Goal: Communication & Community: Ask a question

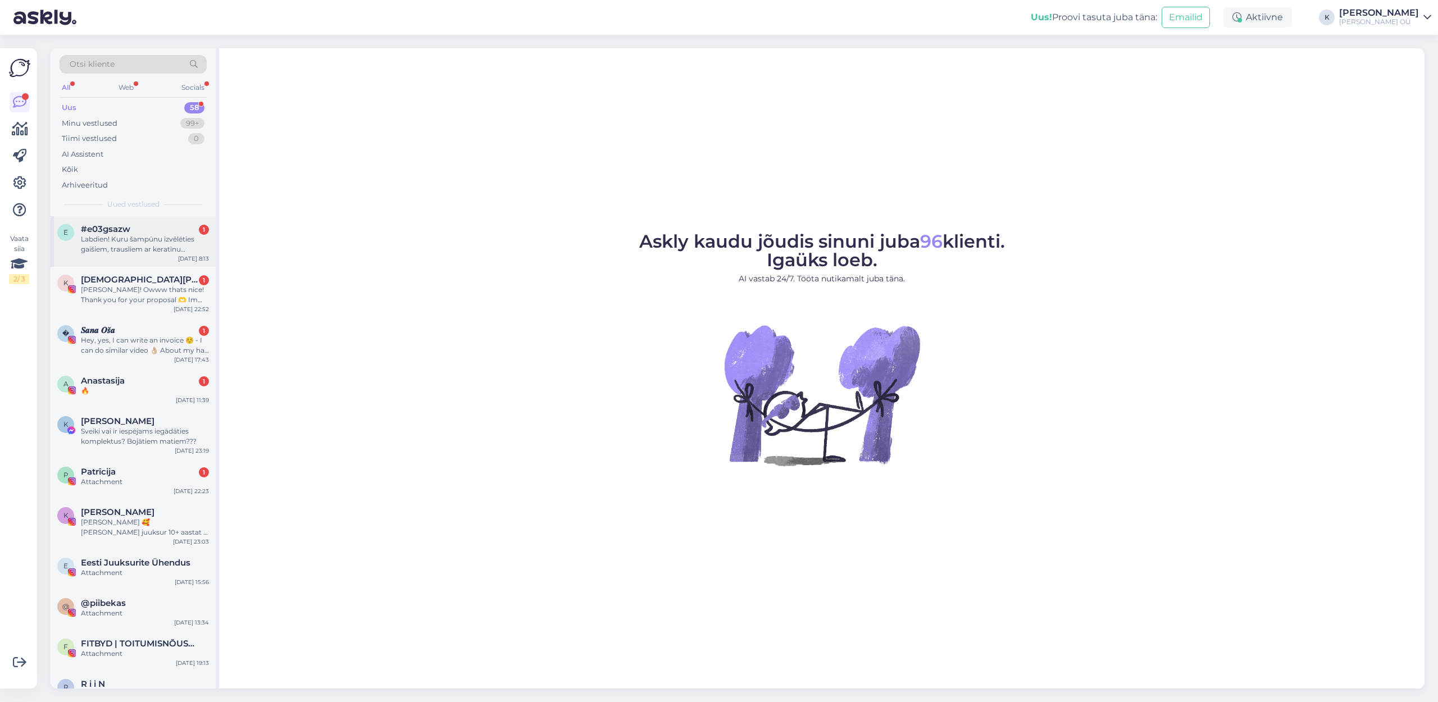
click at [178, 240] on div "Labdien! Kuru šampūnu izvēlēties gaišiem, trausliem ar keratīnu matiem?" at bounding box center [145, 244] width 128 height 20
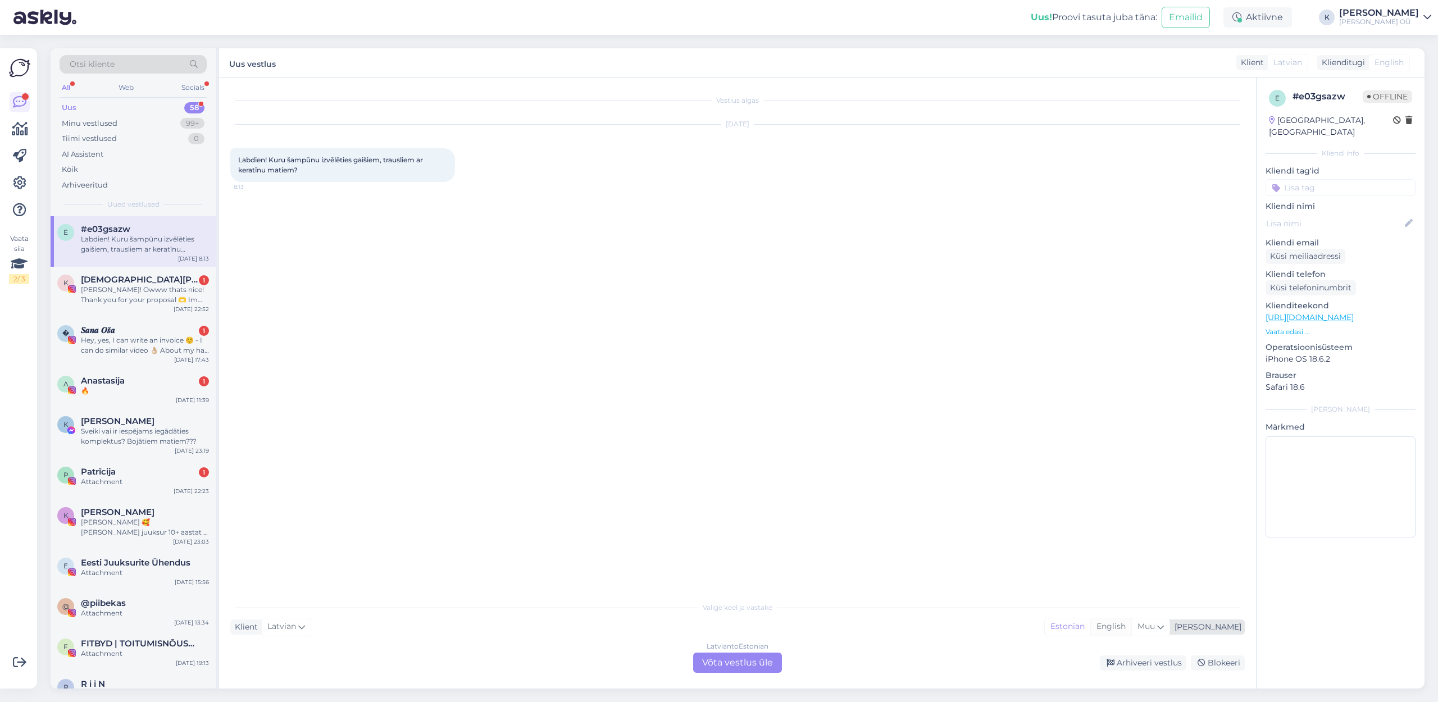
click at [1132, 627] on div "English" at bounding box center [1111, 627] width 41 height 17
click at [761, 661] on div "Latvian to English Võta vestlus üle" at bounding box center [737, 663] width 89 height 20
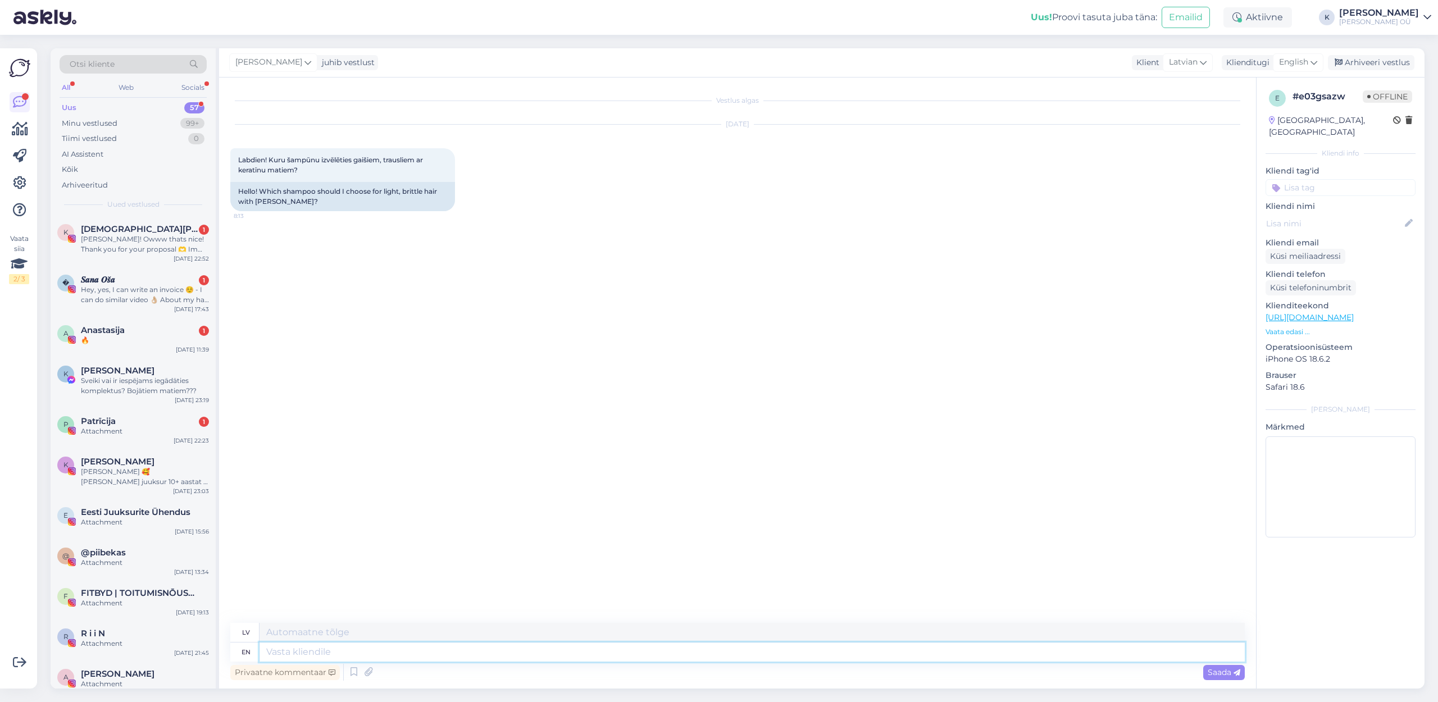
click at [357, 651] on textarea at bounding box center [752, 652] width 985 height 19
type textarea "H"
type textarea "Hi,"
type textarea "Sveiki,"
type textarea "Hi, do"
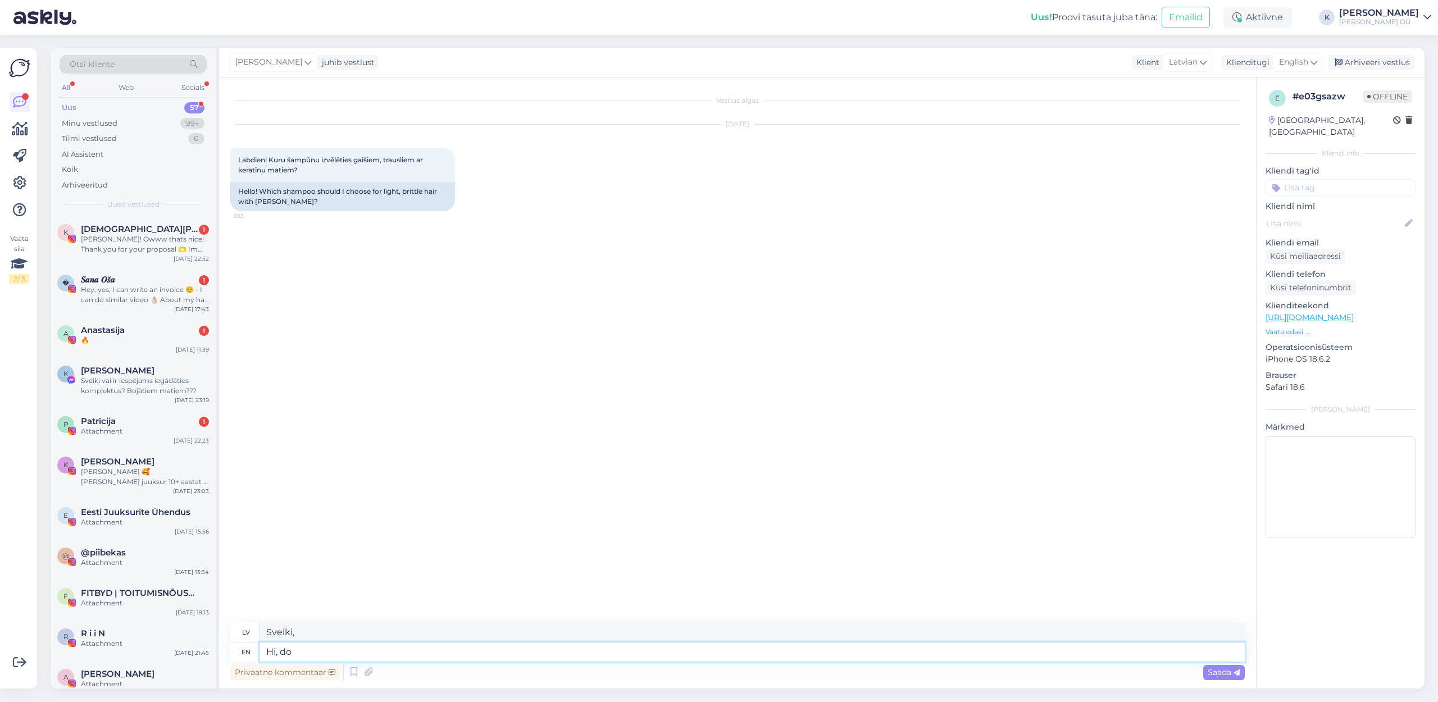
type textarea "Sveiki, dariet"
type textarea "Hi, do I"
type textarea "Sveiki, vai es"
type textarea "Hi, do I under"
type textarea "Sveiki, vai es esmu zem"
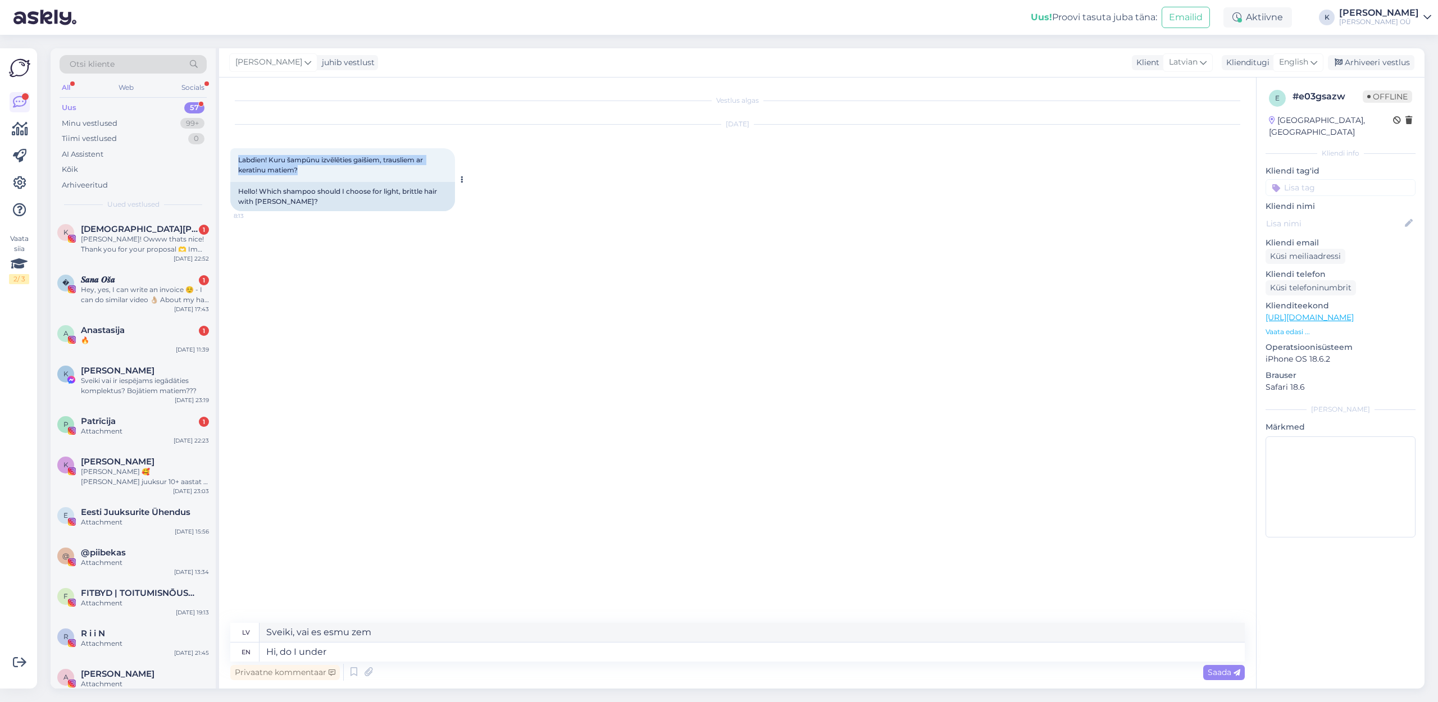
drag, startPoint x: 300, startPoint y: 169, endPoint x: 238, endPoint y: 163, distance: 62.7
click at [238, 163] on div "Labdien! Kuru šampūnu izvēlēties gaišiem, trausliem ar keratīnu matiem? 8:13" at bounding box center [342, 165] width 225 height 34
copy span "Labdien! Kuru šampūnu izvēlēties gaišiem, trausliem ar keratīnu matiem?"
click at [352, 653] on textarea "Hi, do I under" at bounding box center [752, 652] width 985 height 19
type textarea "Hi, do I understand"
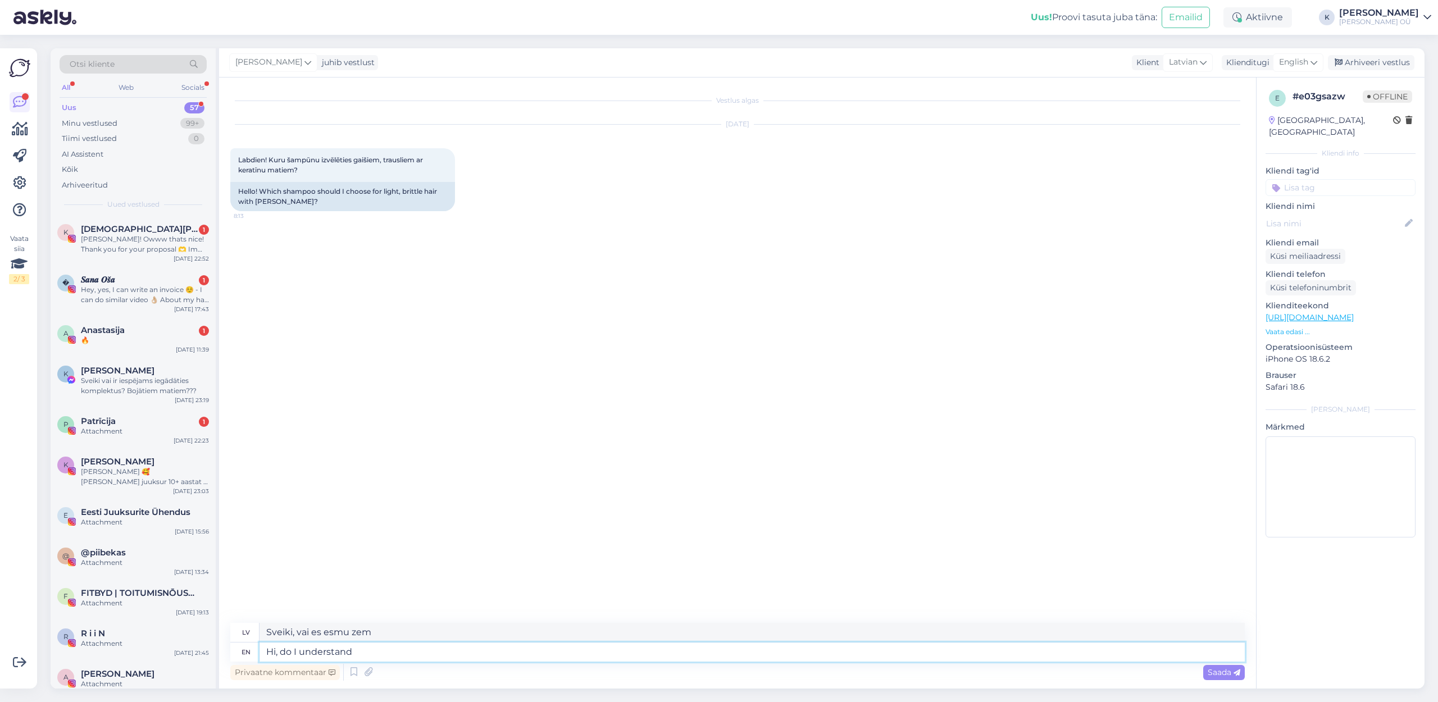
type textarea "[PERSON_NAME], vai es saprotu?"
type textarea "Hi, do I understand correctly, that"
type textarea "Sveiki, vai es pareizi saprotu,"
type textarea "Hi, do I understand correctly, that you"
type textarea "Sveiki, vai es pareizi saprotu, ka"
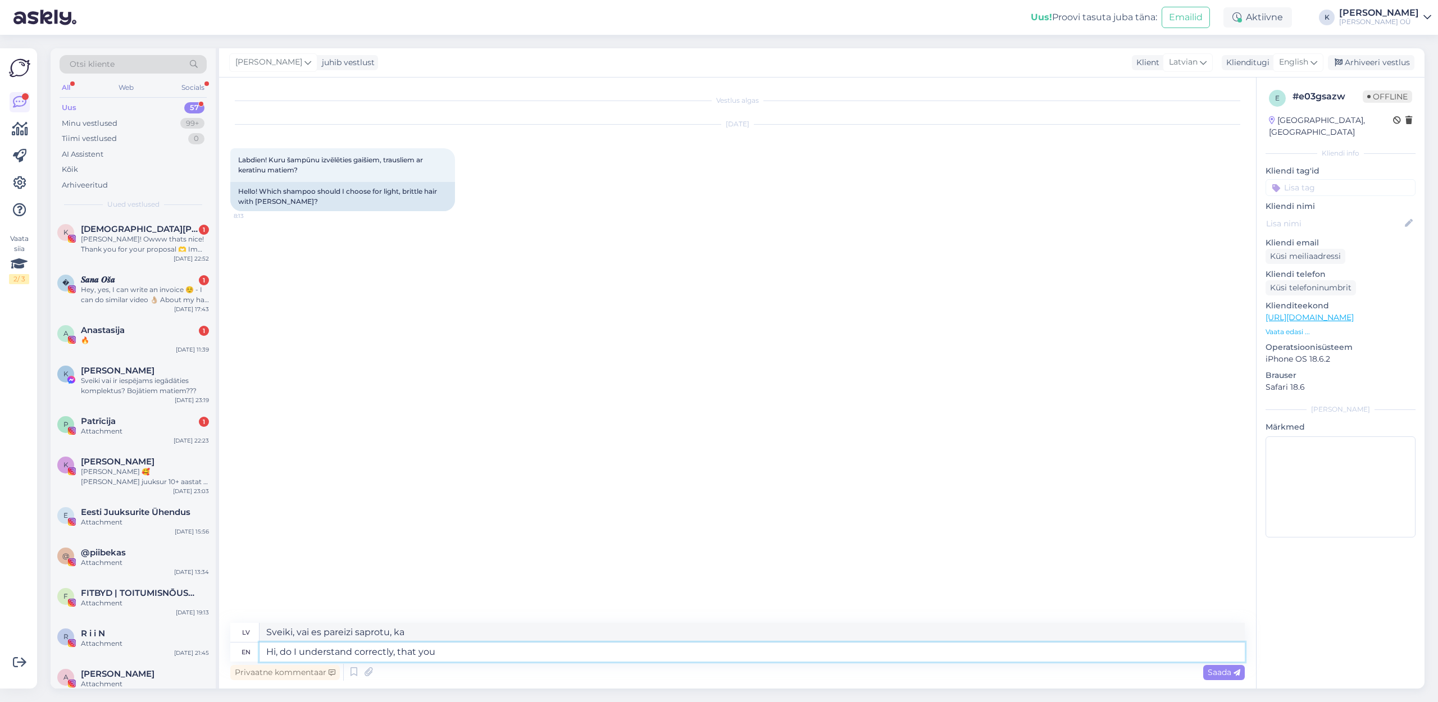
type textarea "Hi, do I understand correctly, that you h"
type textarea "Sveiki, vai es pareizi saprotu, ka jūs"
type textarea "Hi, do I understand correctly, that you have k"
type textarea "Sveiki, vai es pareizi saprotu, ka jums ir"
type textarea "Hi, do I understand correctly, that you have keratin"
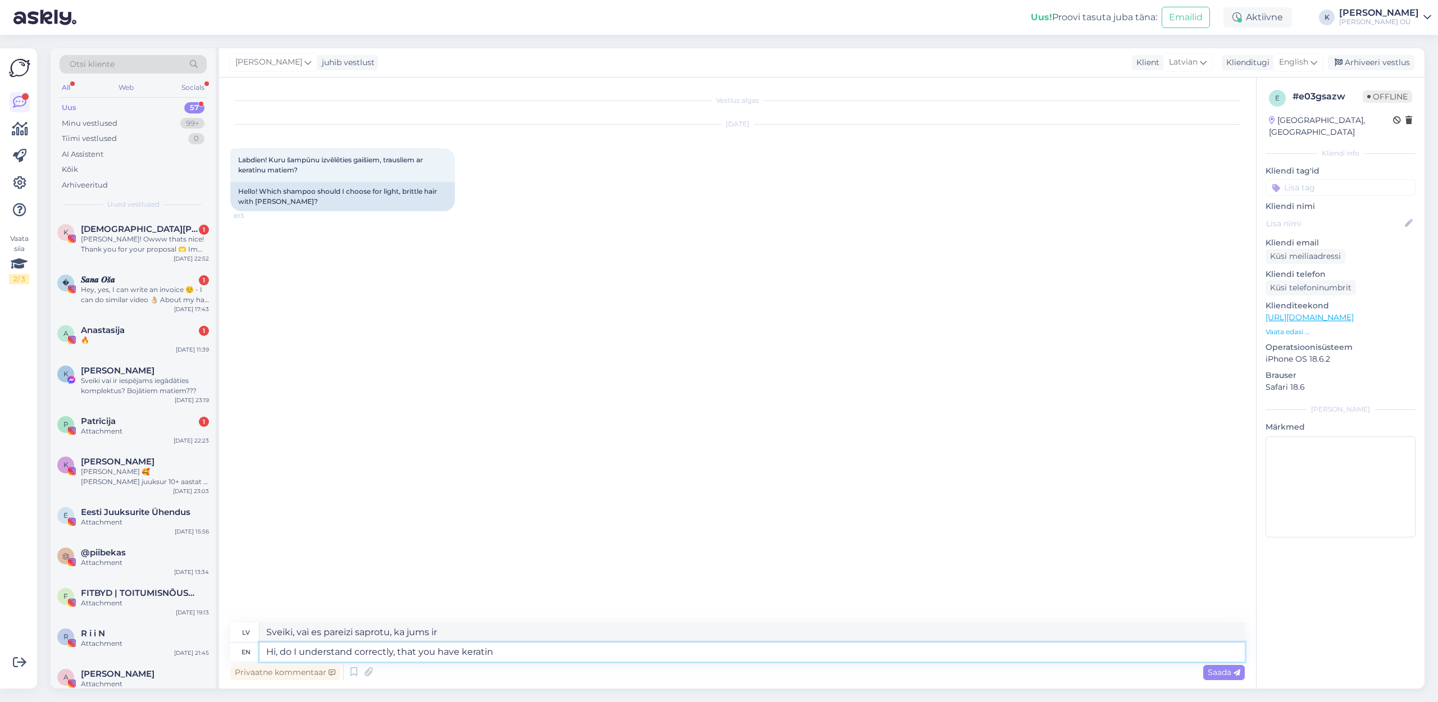
type textarea "[PERSON_NAME], vai es pareizi saprotu, ka Jums ir keratīns?"
type textarea "Hi, do I understand correctly, that you have keratin extensions?"
type textarea "Sveiki, vai es pareizi saprotu, ka Jums ir keratīna pieaudzējumi?"
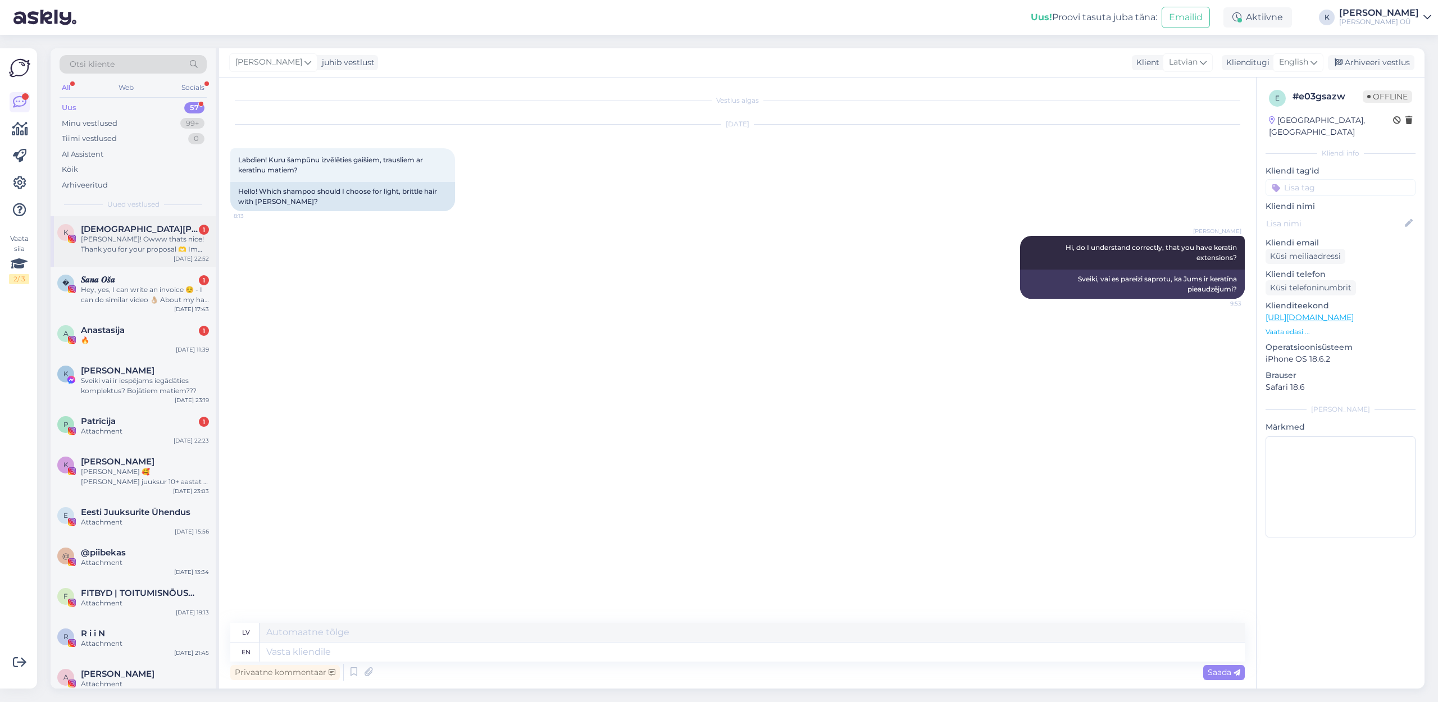
click at [113, 251] on div "[PERSON_NAME]! Owww thats nice! Thank you for your proposal 🫶 Im interested 😉 L…" at bounding box center [145, 244] width 128 height 20
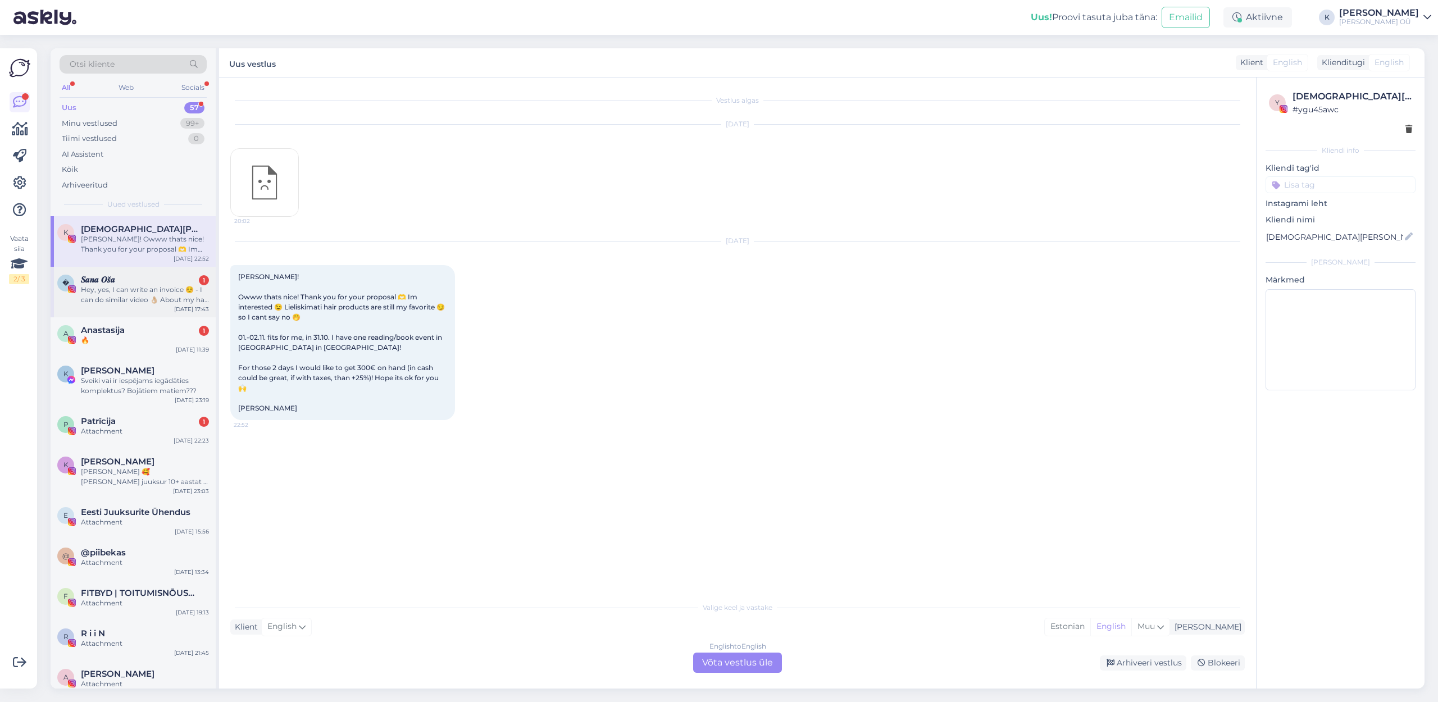
click at [161, 289] on div "Hey, yes, I can write an invoice ☺️ - I can do similar video 👌🏼 About my hair -…" at bounding box center [145, 295] width 128 height 20
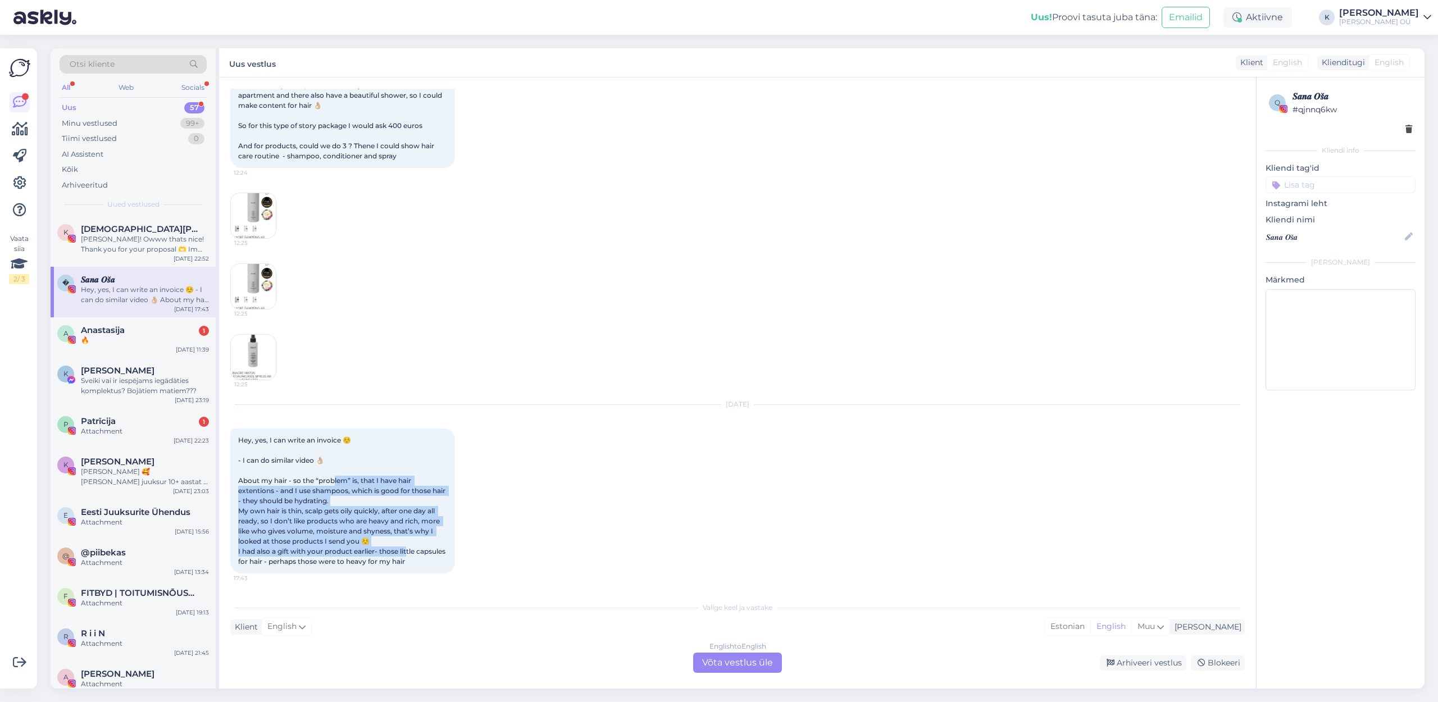
drag, startPoint x: 335, startPoint y: 482, endPoint x: 408, endPoint y: 552, distance: 100.5
click at [408, 552] on span "Hey, yes, I can write an invoice ☺️ - I can do similar video 👌🏼 About my hair -…" at bounding box center [342, 501] width 209 height 130
drag, startPoint x: 425, startPoint y: 560, endPoint x: 316, endPoint y: 484, distance: 132.8
click at [316, 484] on span "Hey, yes, I can write an invoice ☺️ - I can do similar video 👌🏼 About my hair -…" at bounding box center [342, 501] width 209 height 130
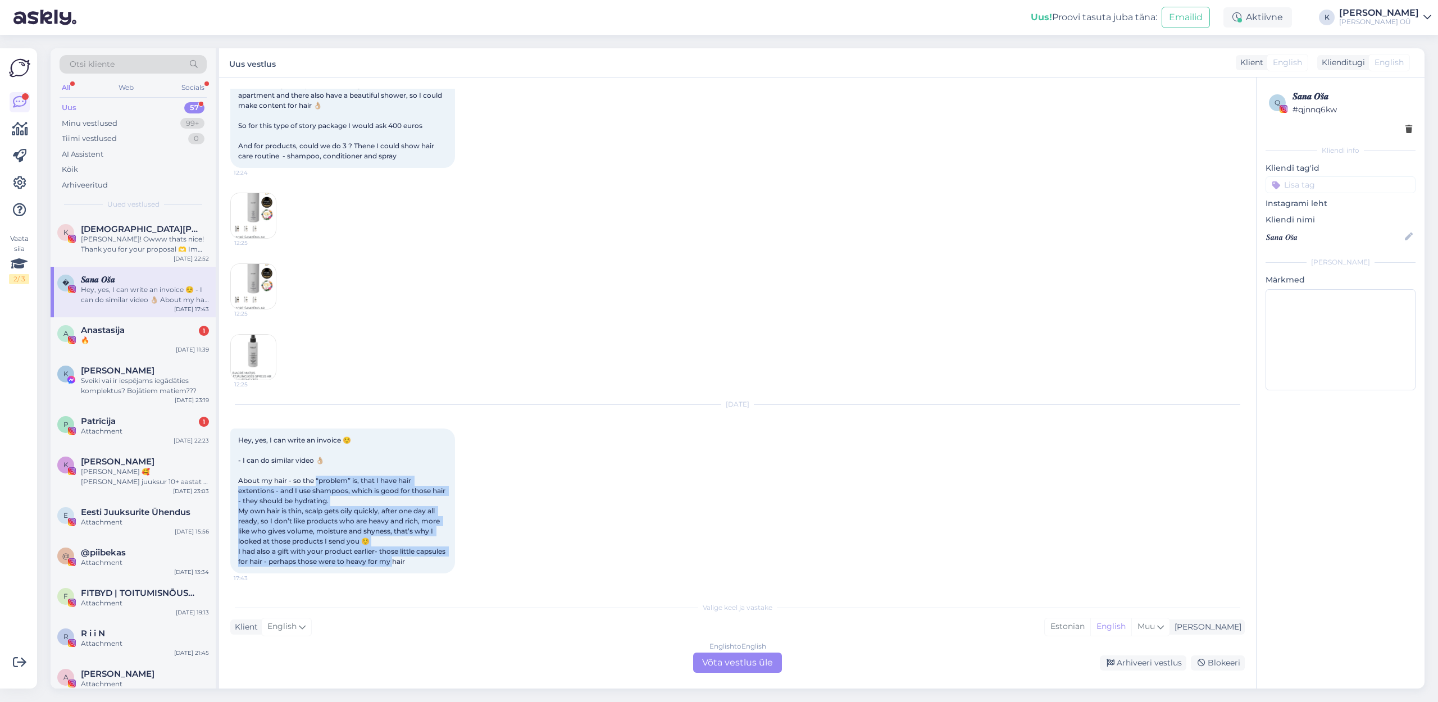
click at [316, 484] on span "Hey, yes, I can write an invoice ☺️ - I can do similar video 👌🏼 About my hair -…" at bounding box center [342, 501] width 209 height 130
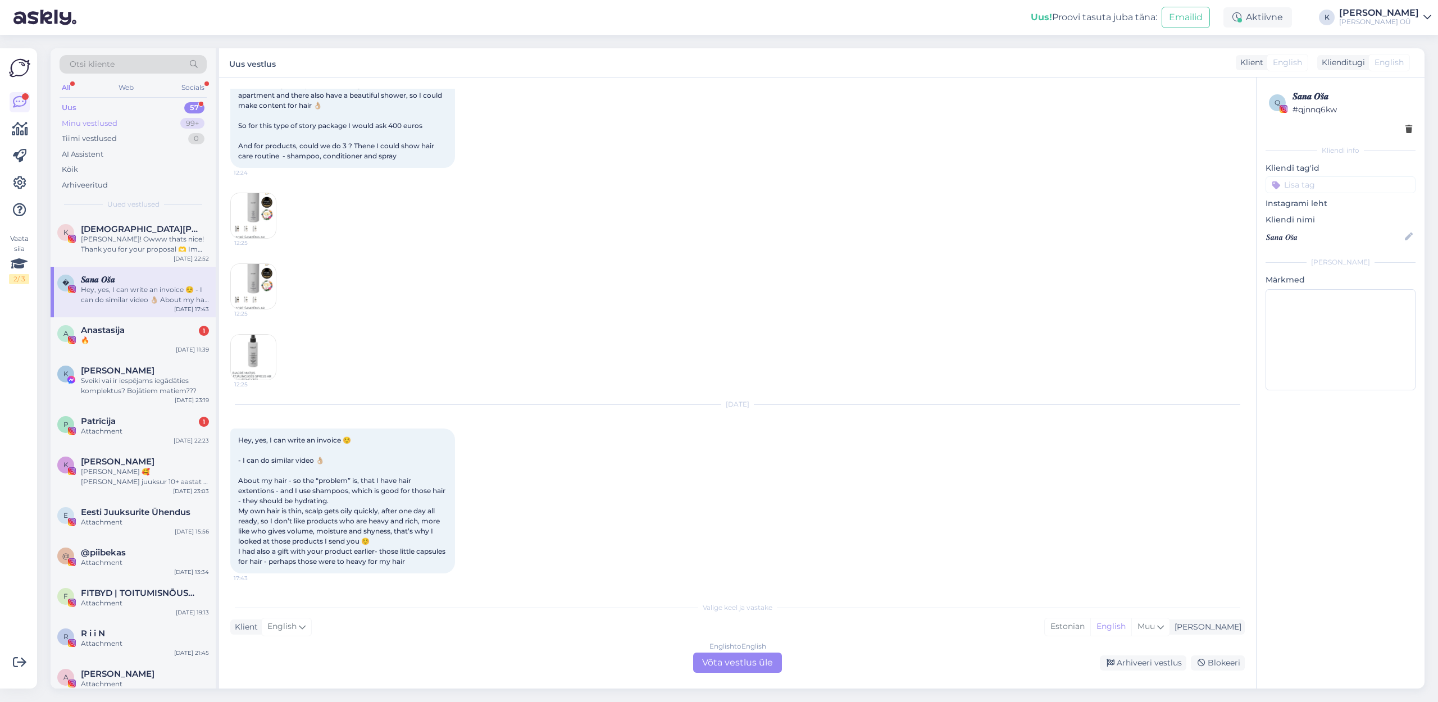
click at [85, 123] on div "Minu vestlused" at bounding box center [90, 123] width 56 height 11
